Goal: Transaction & Acquisition: Purchase product/service

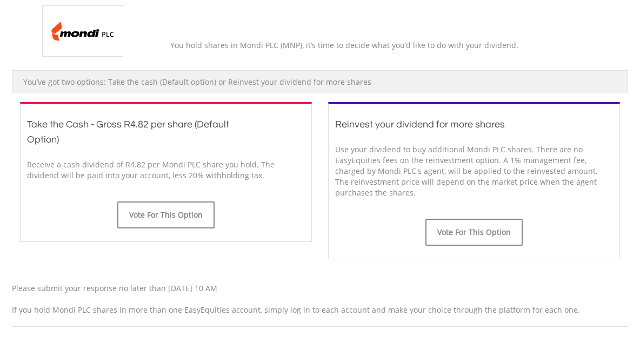
scroll to position [258, 0]
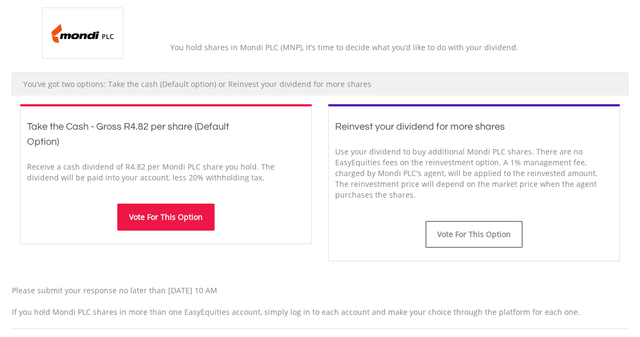
click at [177, 213] on button "Vote For This Option" at bounding box center [165, 217] width 97 height 27
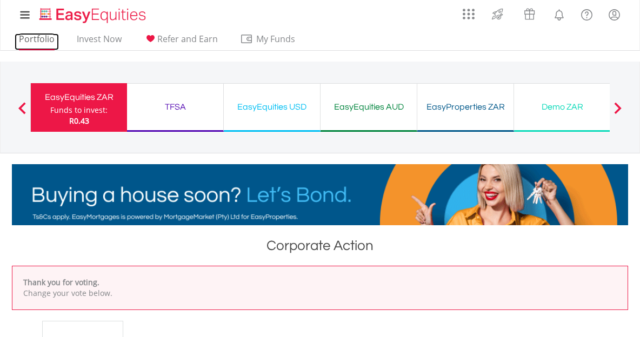
click at [36, 39] on link "Portfolio" at bounding box center [37, 41] width 44 height 17
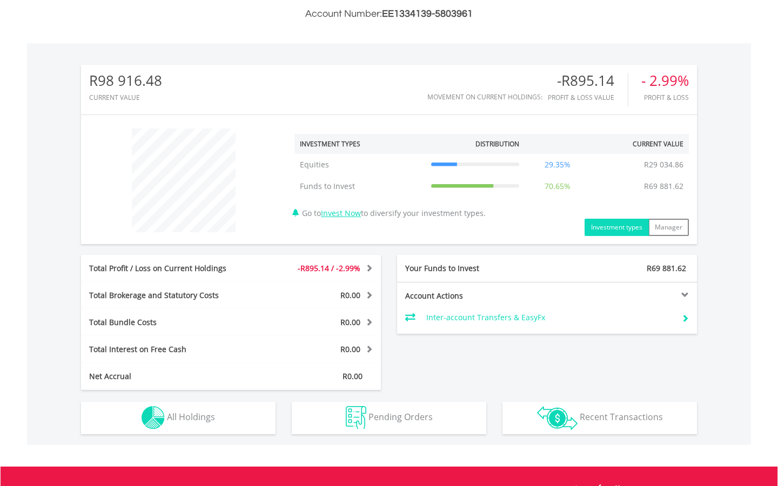
scroll to position [428, 0]
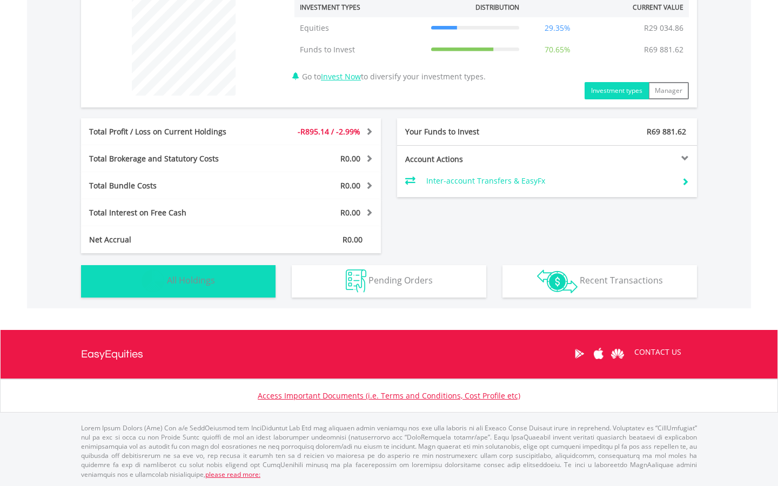
click at [231, 281] on button "Holdings All Holdings" at bounding box center [178, 281] width 194 height 32
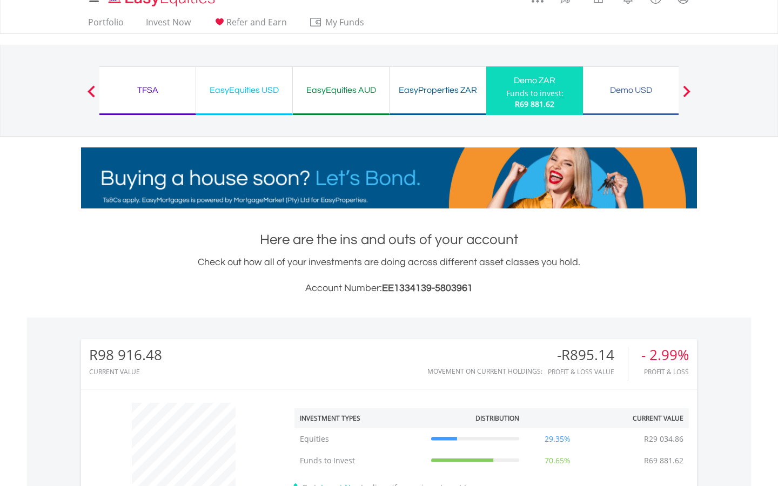
scroll to position [0, 0]
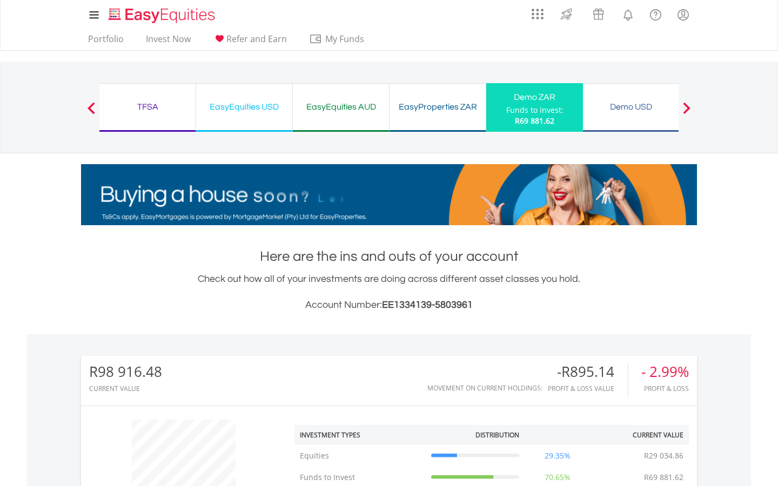
click at [426, 110] on div "EasyProperties ZAR" at bounding box center [437, 106] width 83 height 15
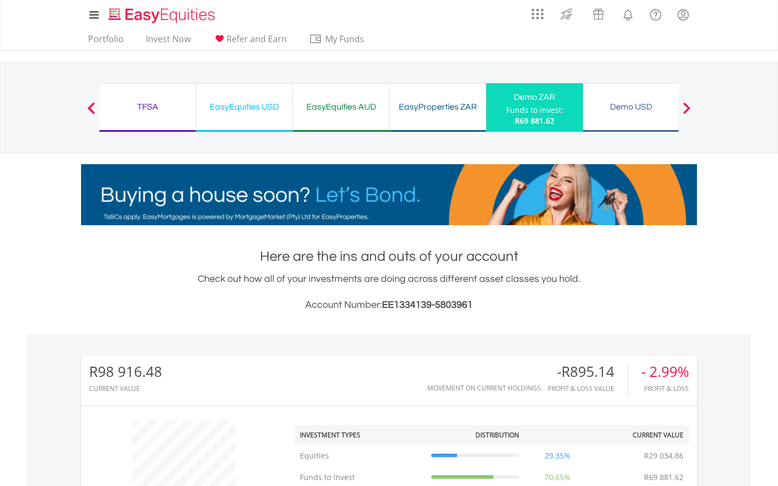
click at [338, 105] on div "EasyEquities AUD" at bounding box center [340, 106] width 83 height 15
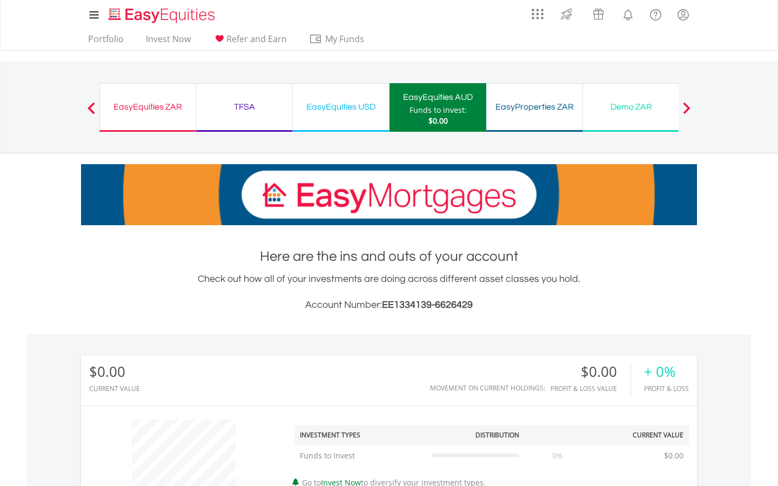
scroll to position [104, 205]
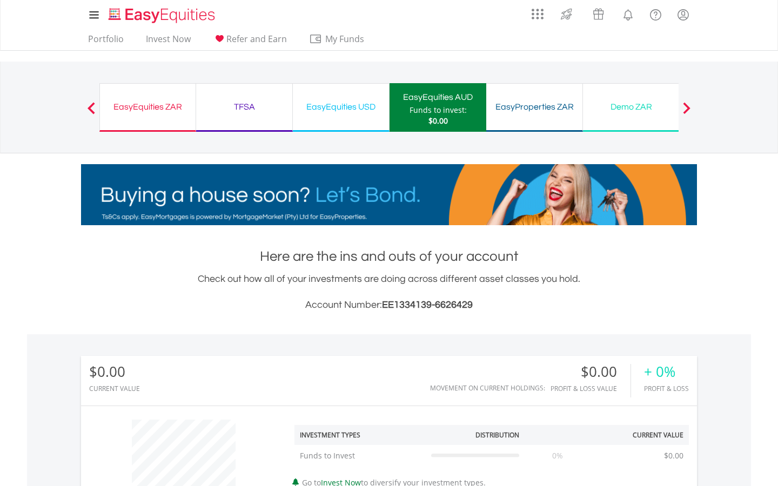
click at [321, 111] on div "EasyEquities USD" at bounding box center [340, 106] width 83 height 15
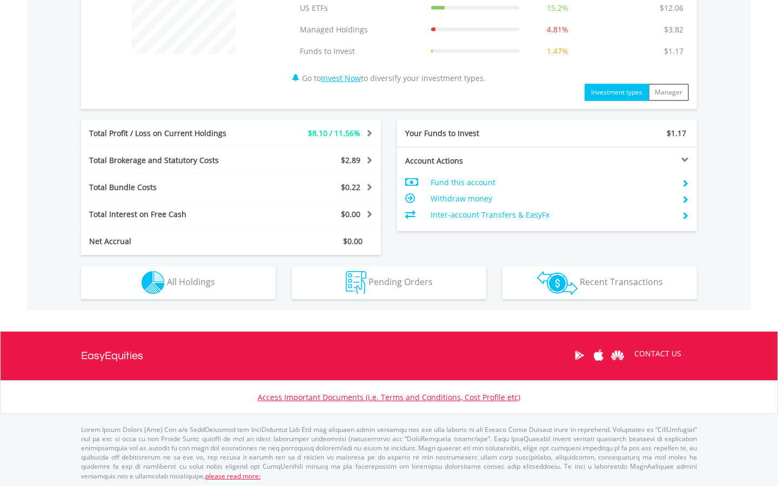
scroll to position [471, 0]
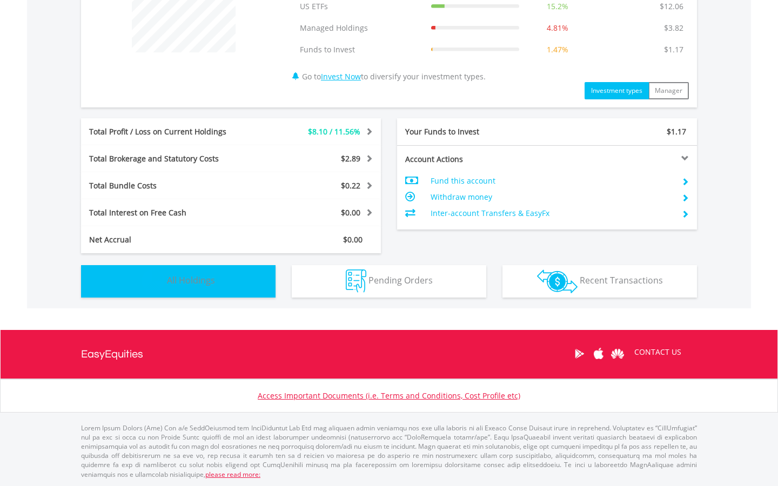
click at [246, 279] on button "Holdings All Holdings" at bounding box center [178, 281] width 194 height 32
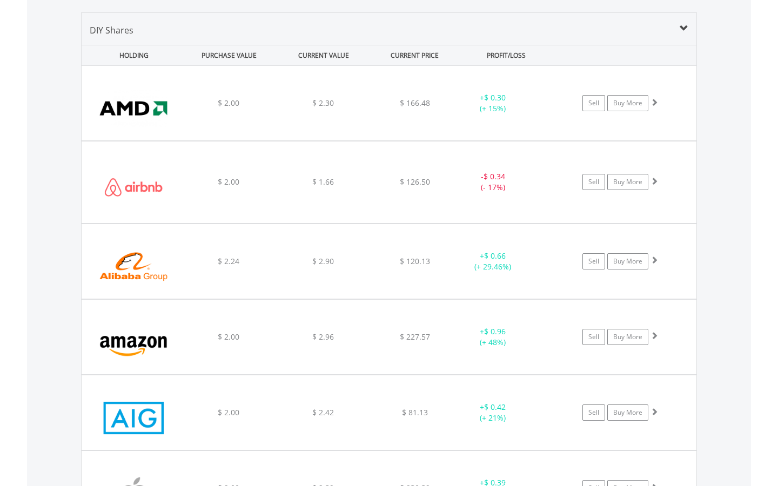
scroll to position [783, 0]
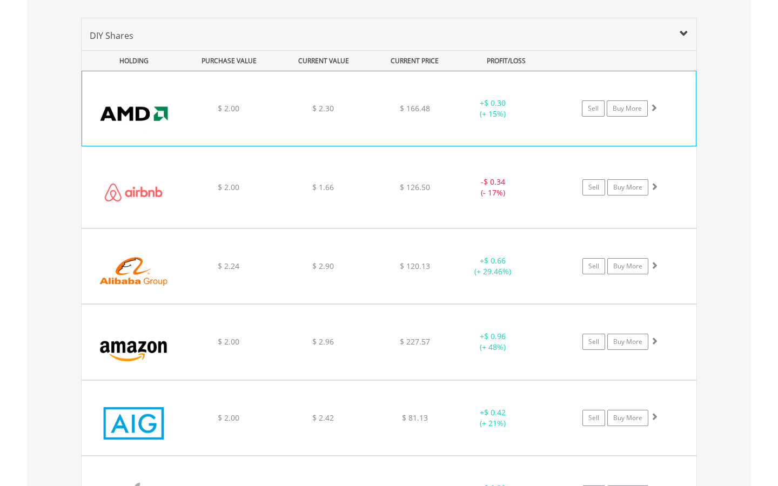
click at [656, 106] on span at bounding box center [654, 108] width 8 height 8
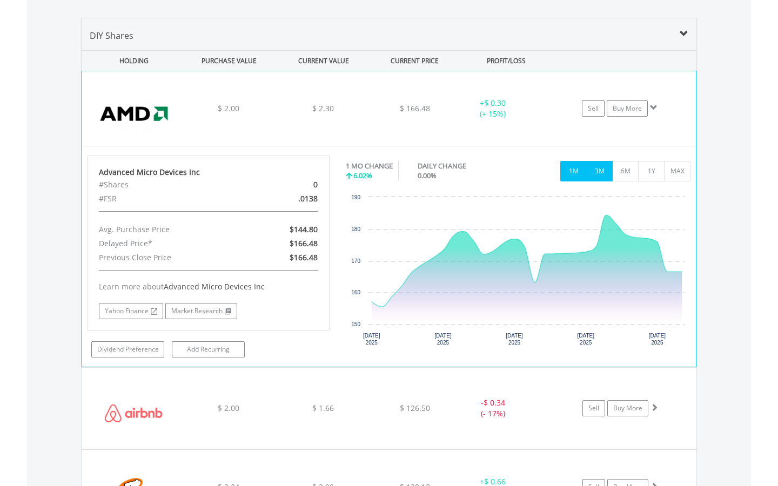
click at [602, 171] on button "3M" at bounding box center [599, 171] width 26 height 21
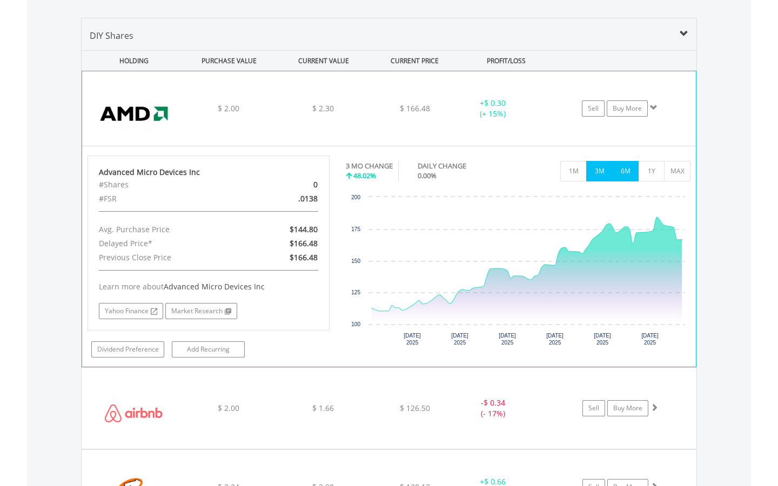
click at [622, 170] on button "6M" at bounding box center [625, 171] width 26 height 21
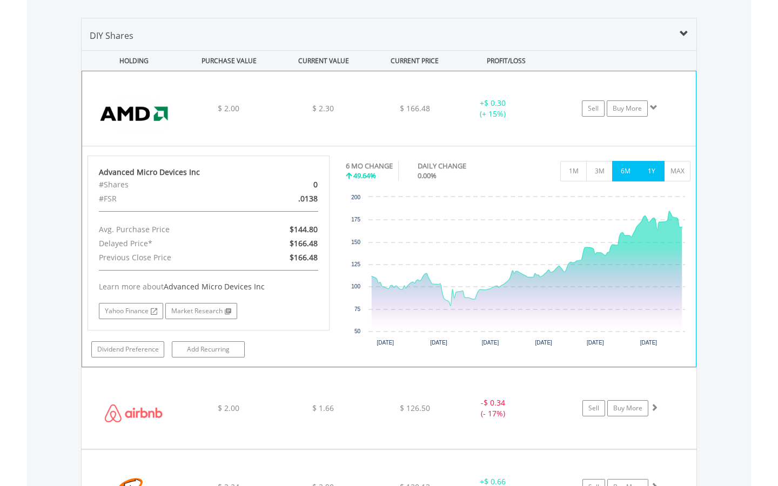
click at [646, 170] on button "1Y" at bounding box center [651, 171] width 26 height 21
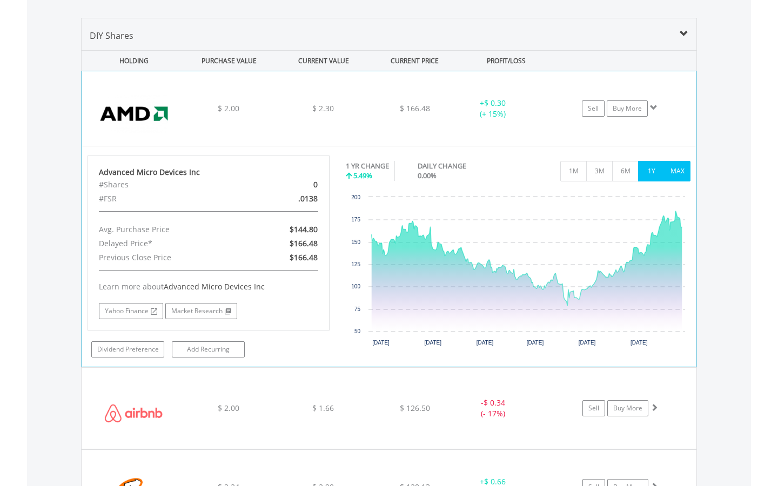
click at [676, 173] on button "MAX" at bounding box center [677, 171] width 26 height 21
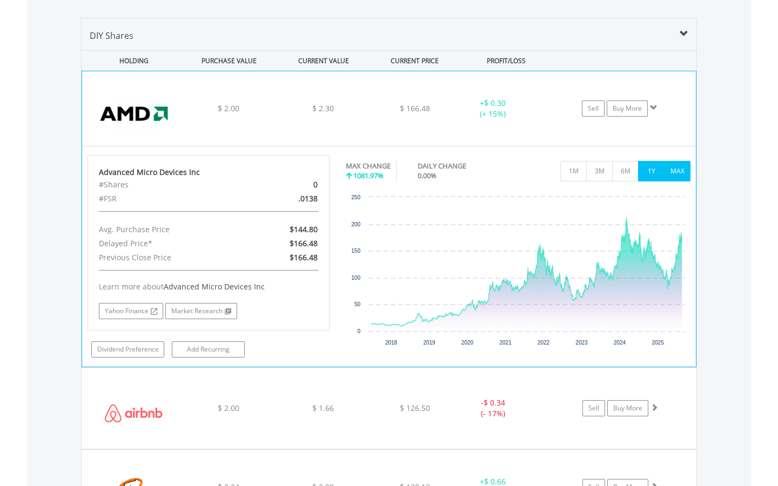
click at [651, 174] on button "1Y" at bounding box center [651, 171] width 26 height 21
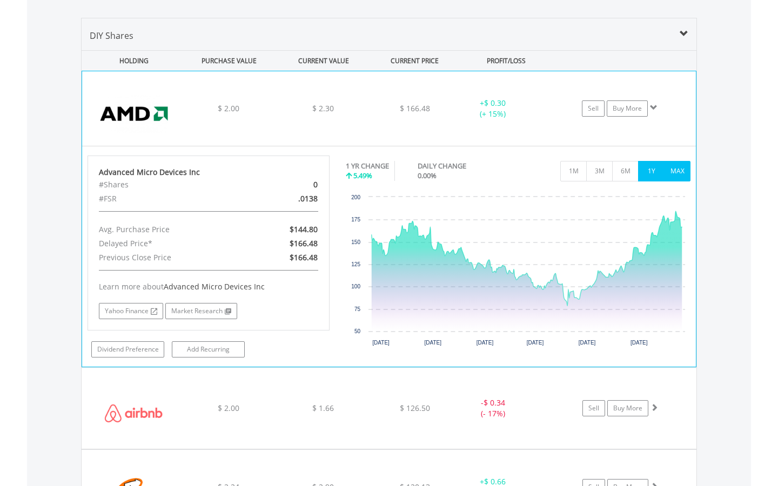
click at [687, 174] on button "MAX" at bounding box center [677, 171] width 26 height 21
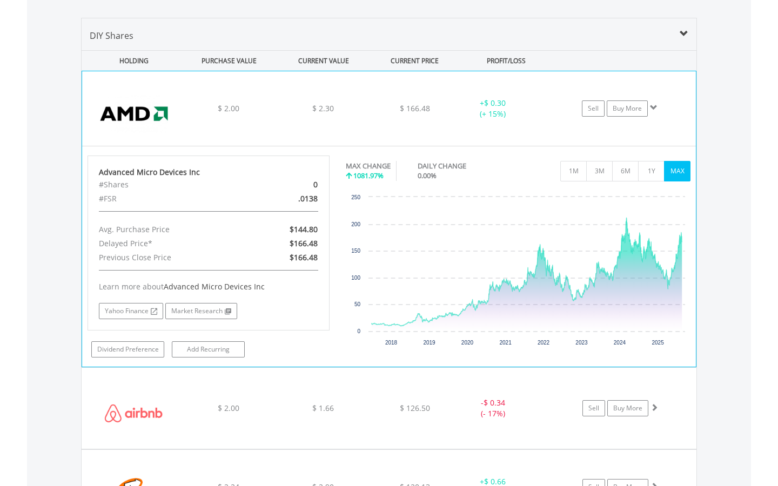
click at [656, 110] on span at bounding box center [654, 108] width 8 height 8
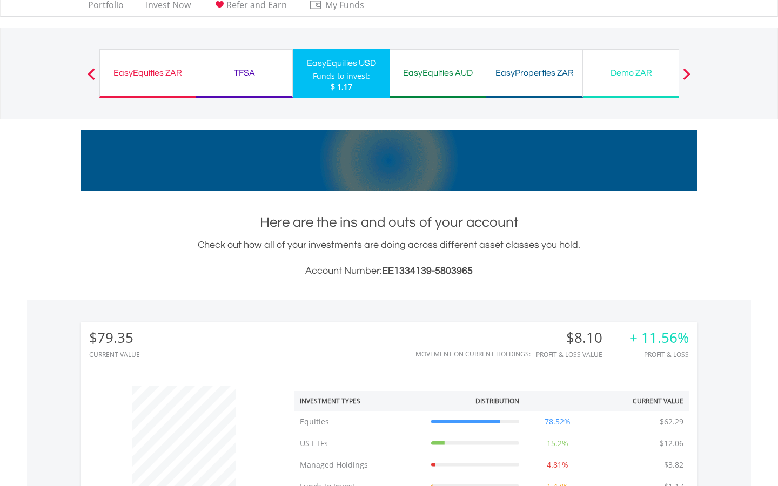
scroll to position [0, 0]
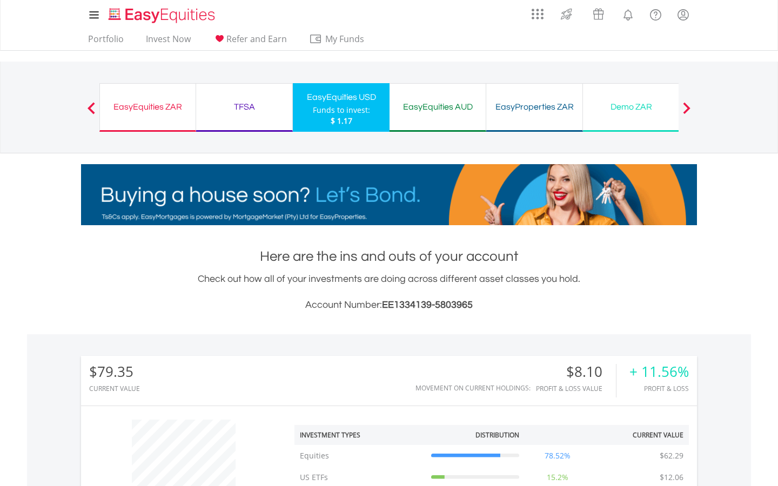
click at [246, 104] on div "TFSA" at bounding box center [244, 106] width 83 height 15
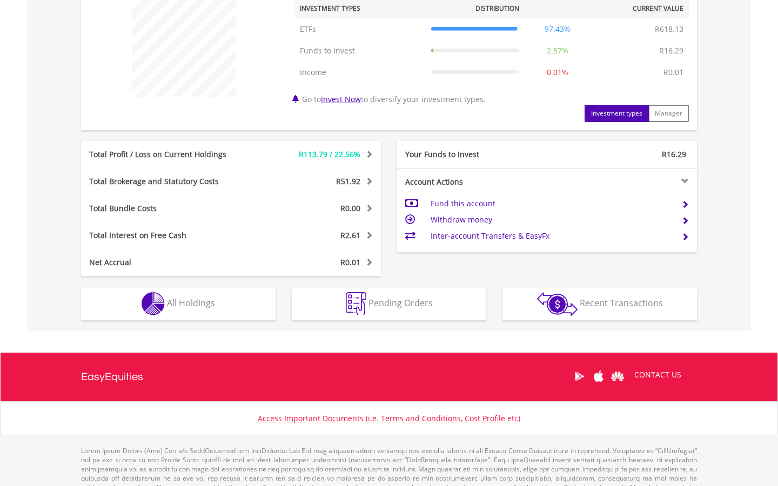
scroll to position [449, 0]
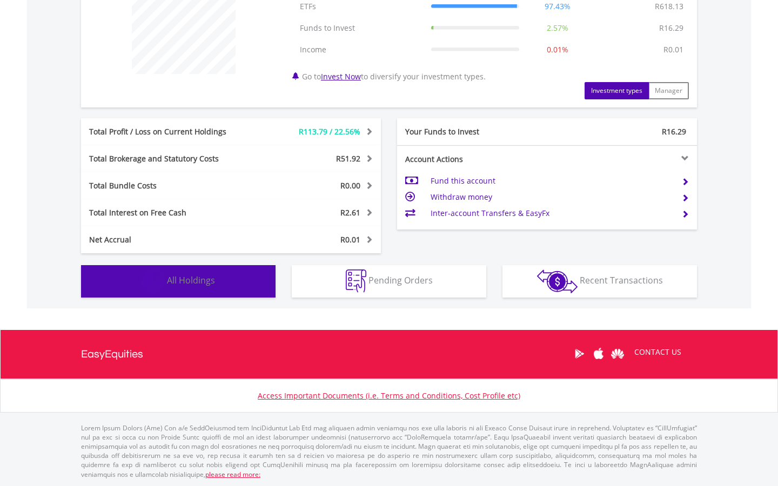
click at [185, 274] on span "All Holdings" at bounding box center [191, 280] width 48 height 12
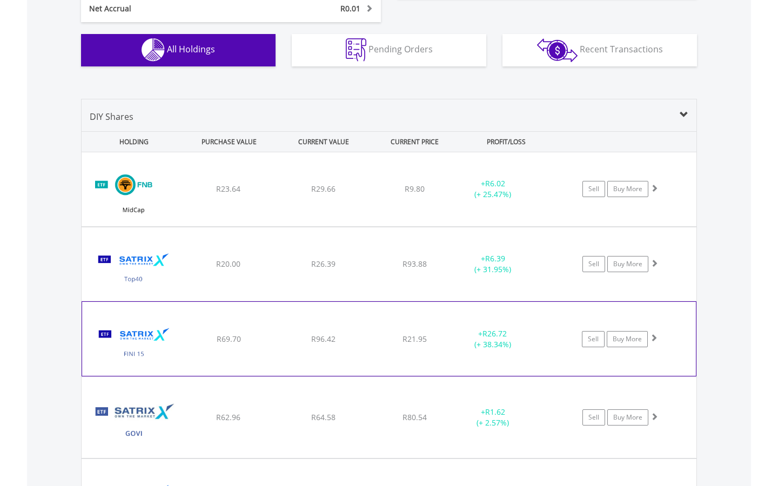
scroll to position [677, 0]
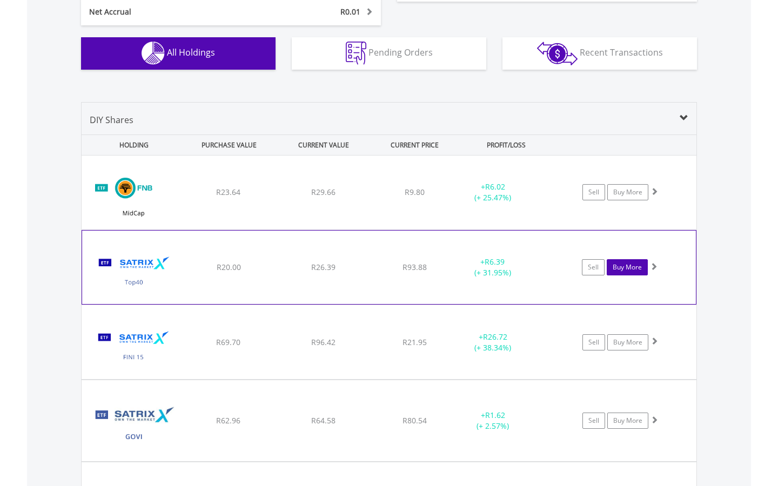
click at [624, 265] on link "Buy More" at bounding box center [627, 267] width 41 height 16
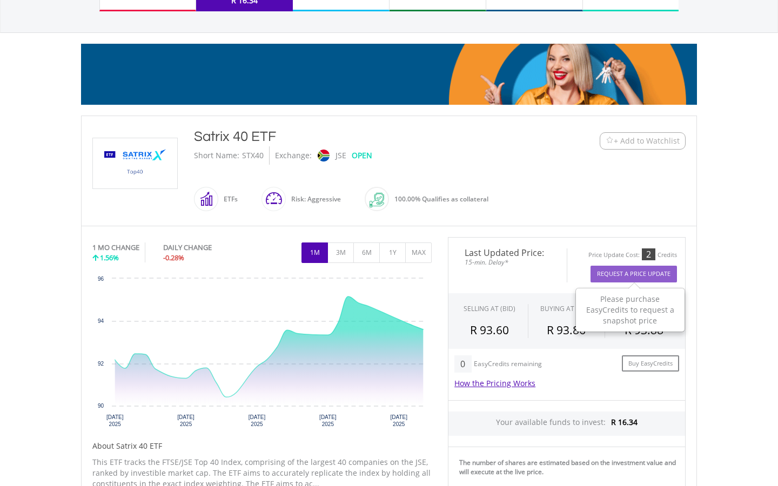
scroll to position [121, 0]
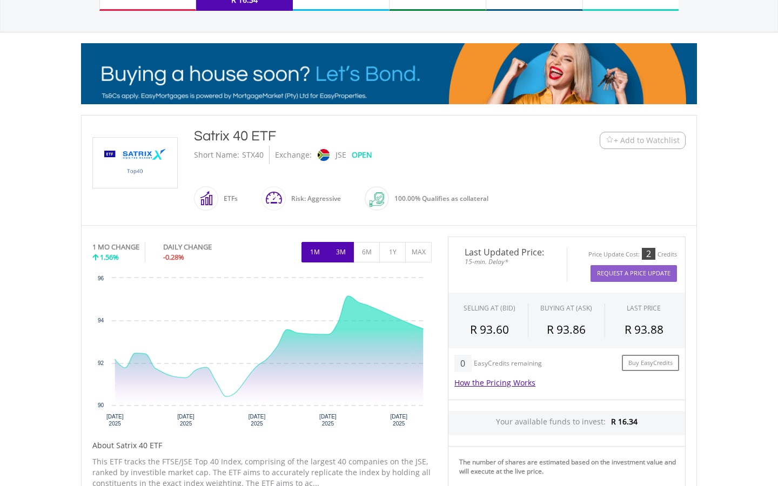
click at [340, 251] on button "3M" at bounding box center [340, 252] width 26 height 21
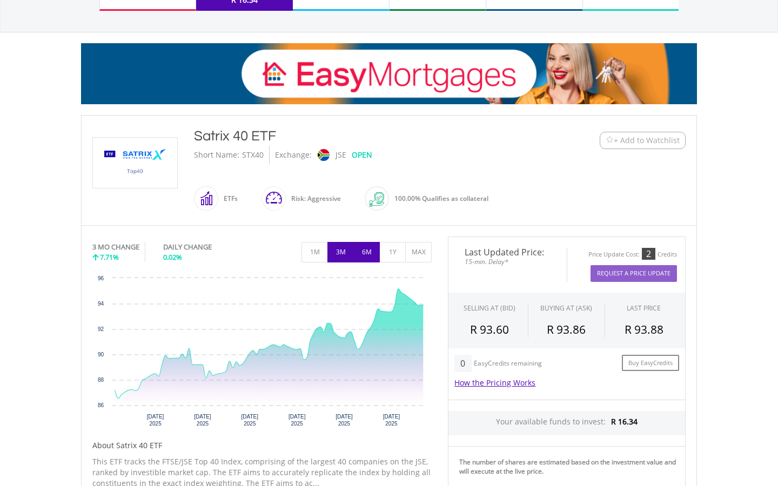
click at [360, 254] on button "6M" at bounding box center [366, 252] width 26 height 21
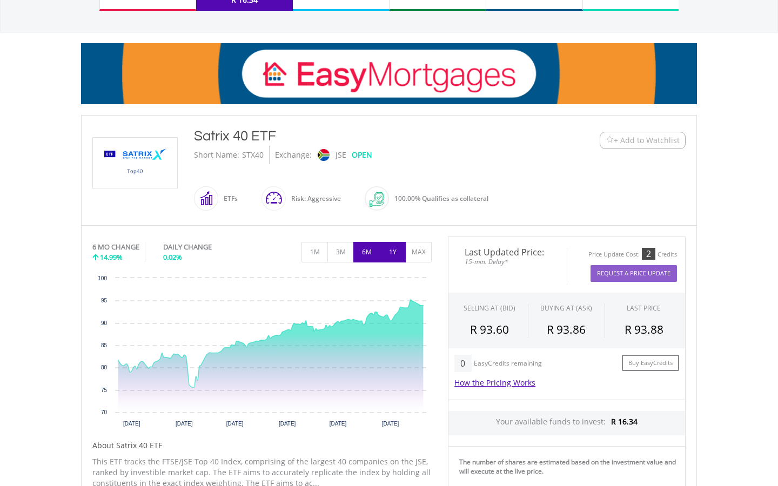
click at [386, 256] on button "1Y" at bounding box center [392, 252] width 26 height 21
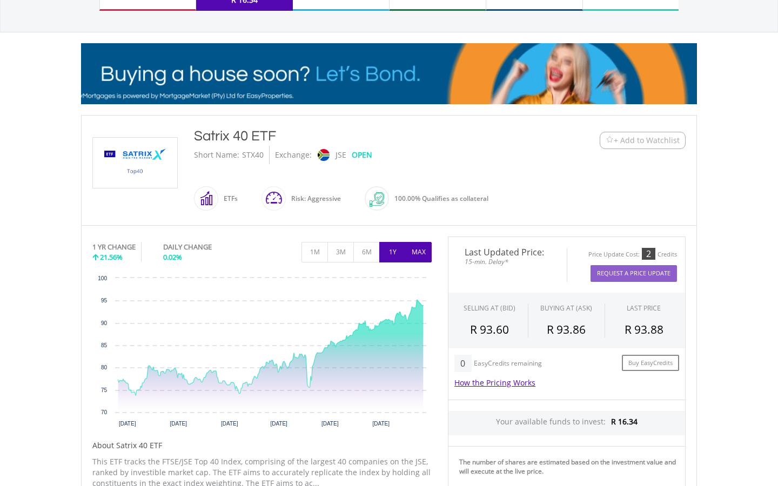
click at [412, 255] on button "MAX" at bounding box center [418, 252] width 26 height 21
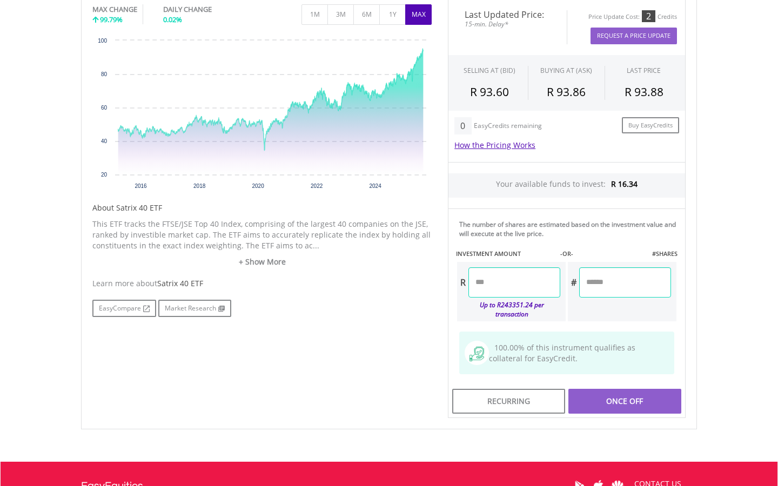
scroll to position [361, 0]
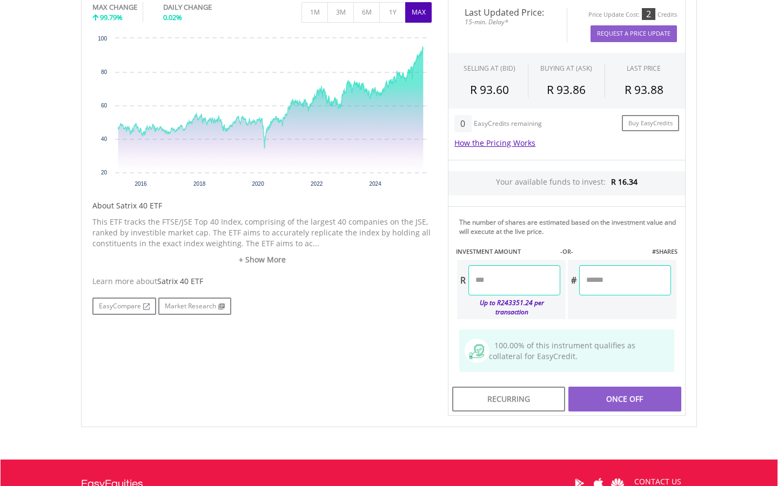
click at [530, 284] on input "number" at bounding box center [514, 280] width 92 height 30
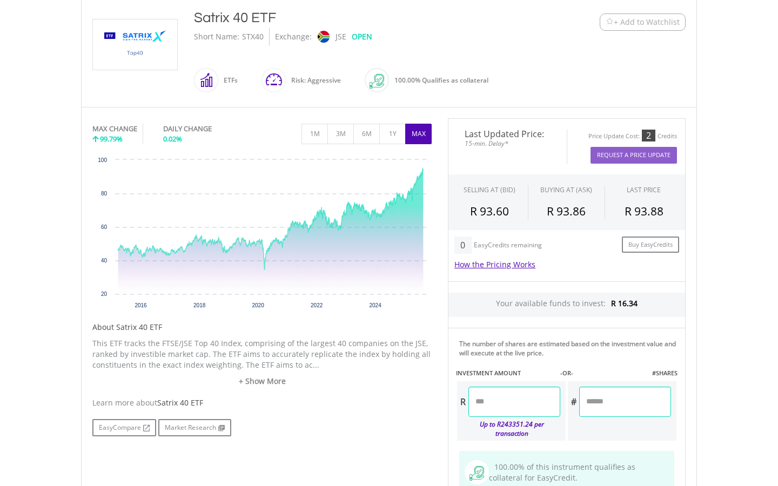
scroll to position [238, 0]
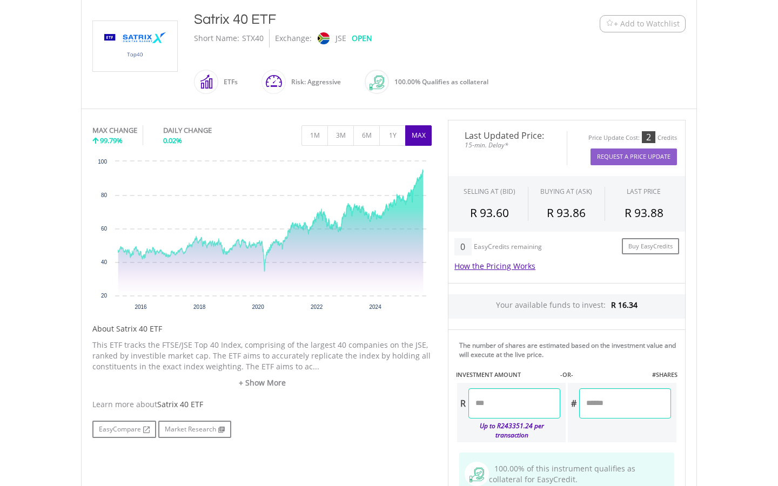
click at [521, 406] on input "number" at bounding box center [514, 403] width 92 height 30
type input "**"
click at [619, 402] on div "Last Updated Price: 15-min. Delay* Price Update Cost: 2 Credits Request A Price…" at bounding box center [567, 330] width 254 height 420
type input "*****"
type input "******"
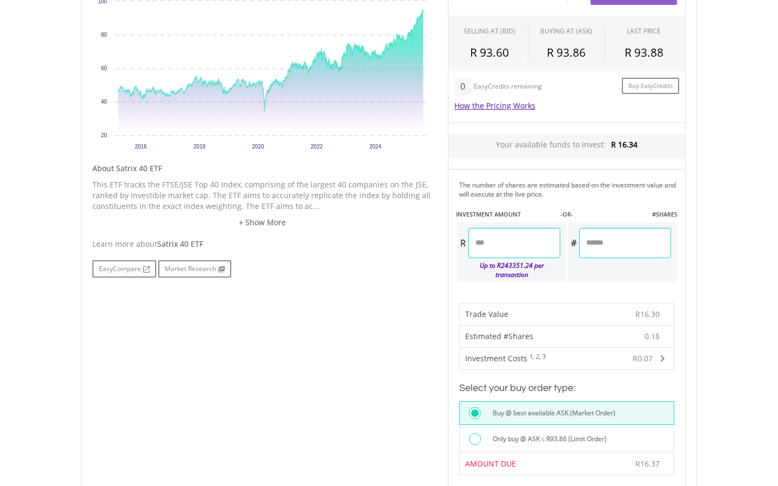
scroll to position [394, 0]
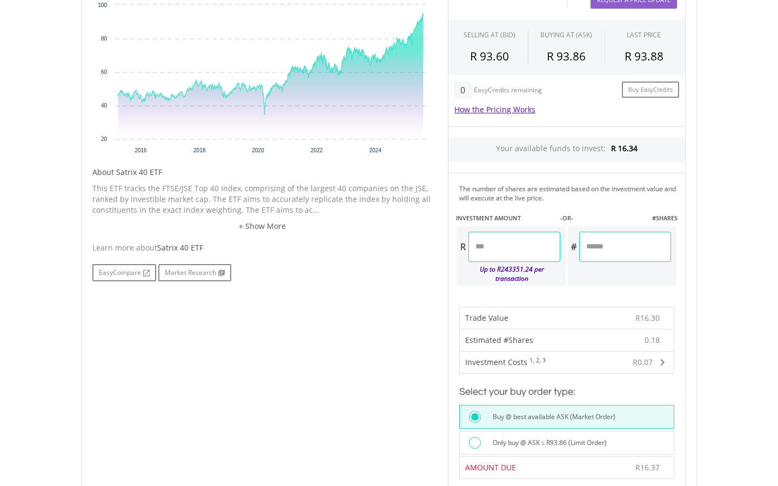
click at [499, 249] on input "*****" at bounding box center [514, 247] width 92 height 30
click at [621, 250] on div "Last Updated Price: 15-min. Delay* Price Update Cost: 2 Credits Request A Price…" at bounding box center [567, 316] width 254 height 706
type input "*****"
type input "******"
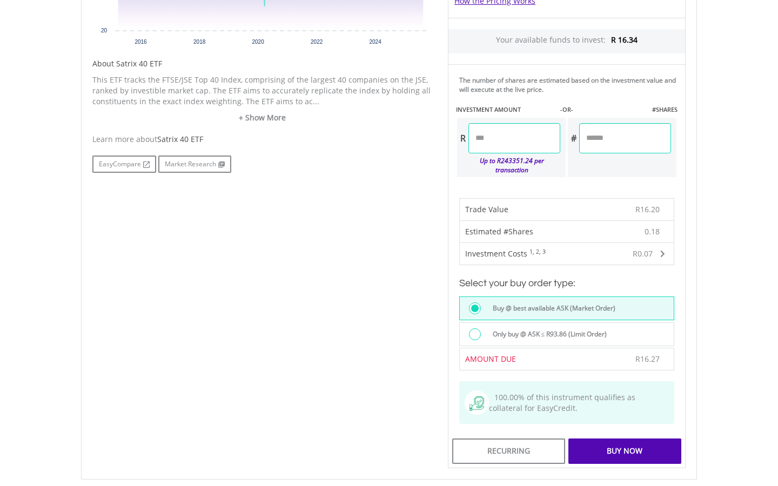
scroll to position [493, 0]
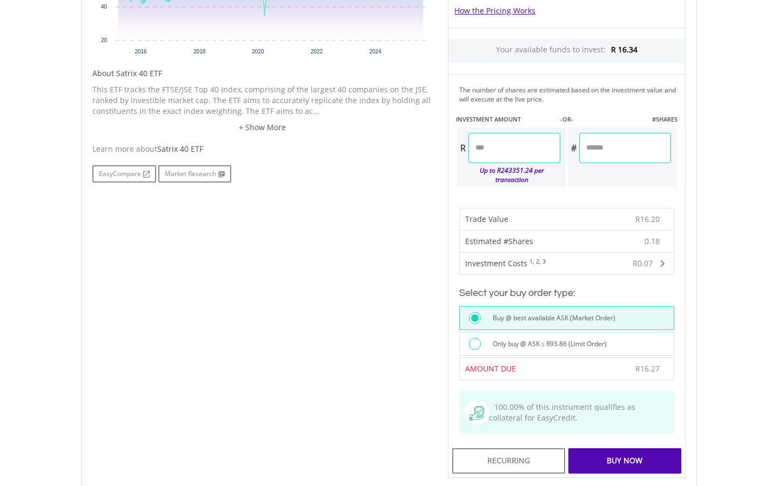
click at [622, 452] on div "Buy Now" at bounding box center [624, 460] width 113 height 25
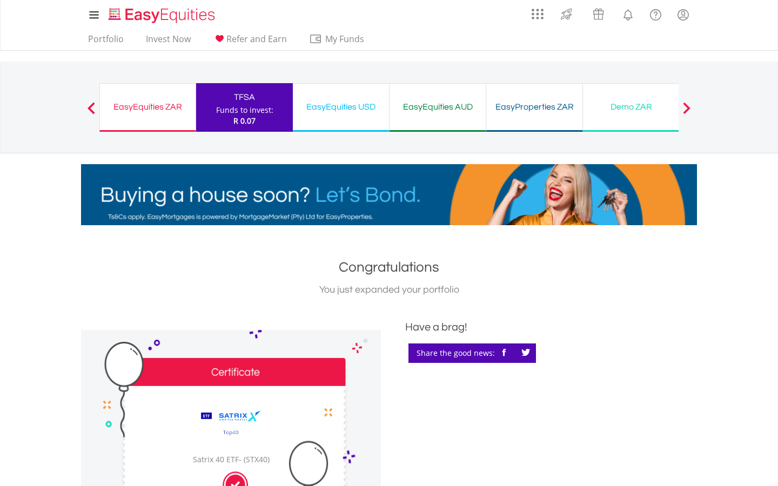
click at [128, 104] on div "EasyEquities ZAR" at bounding box center [147, 106] width 83 height 15
